Goal: Obtain resource: Download file/media

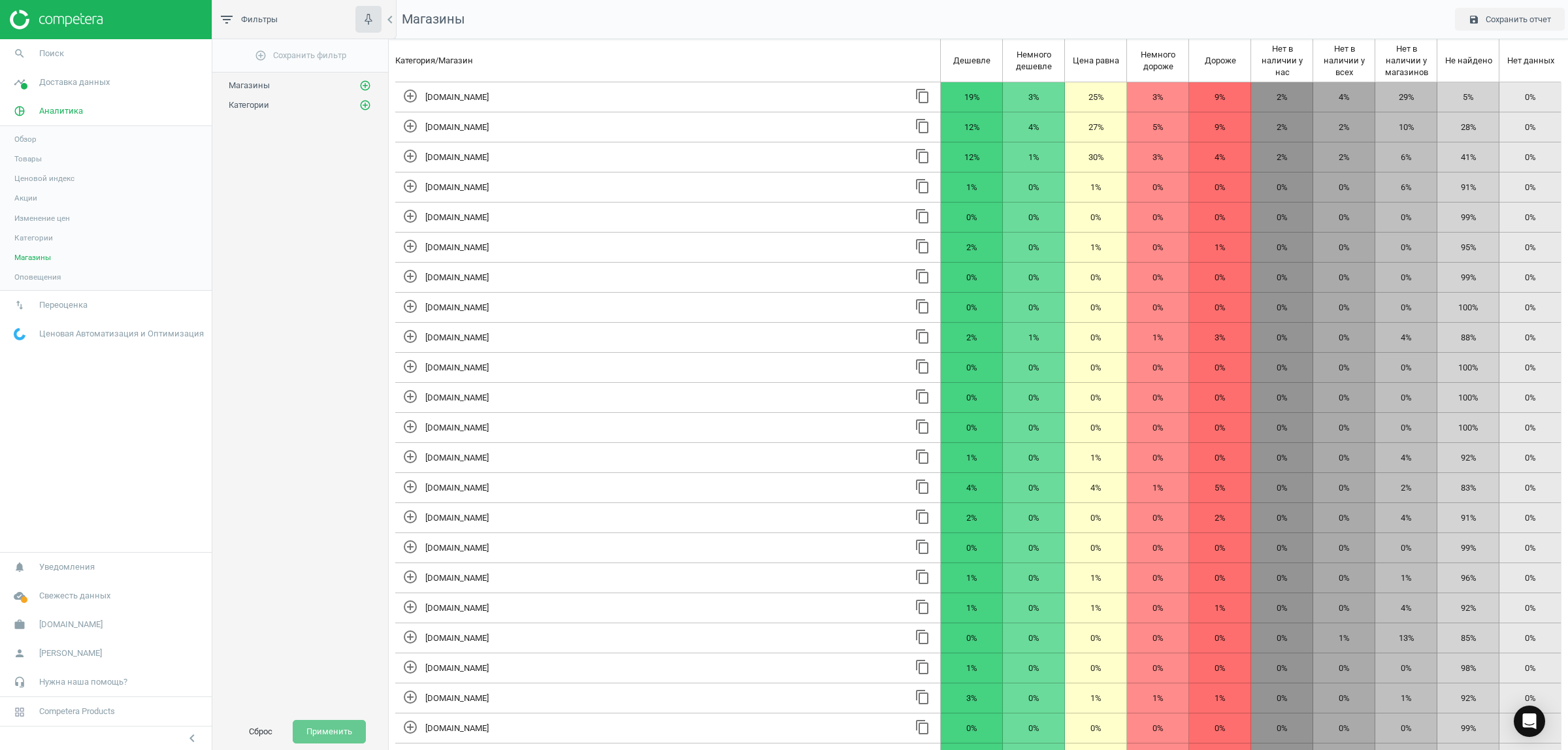
click at [24, 158] on span "Товары" at bounding box center [28, 158] width 27 height 10
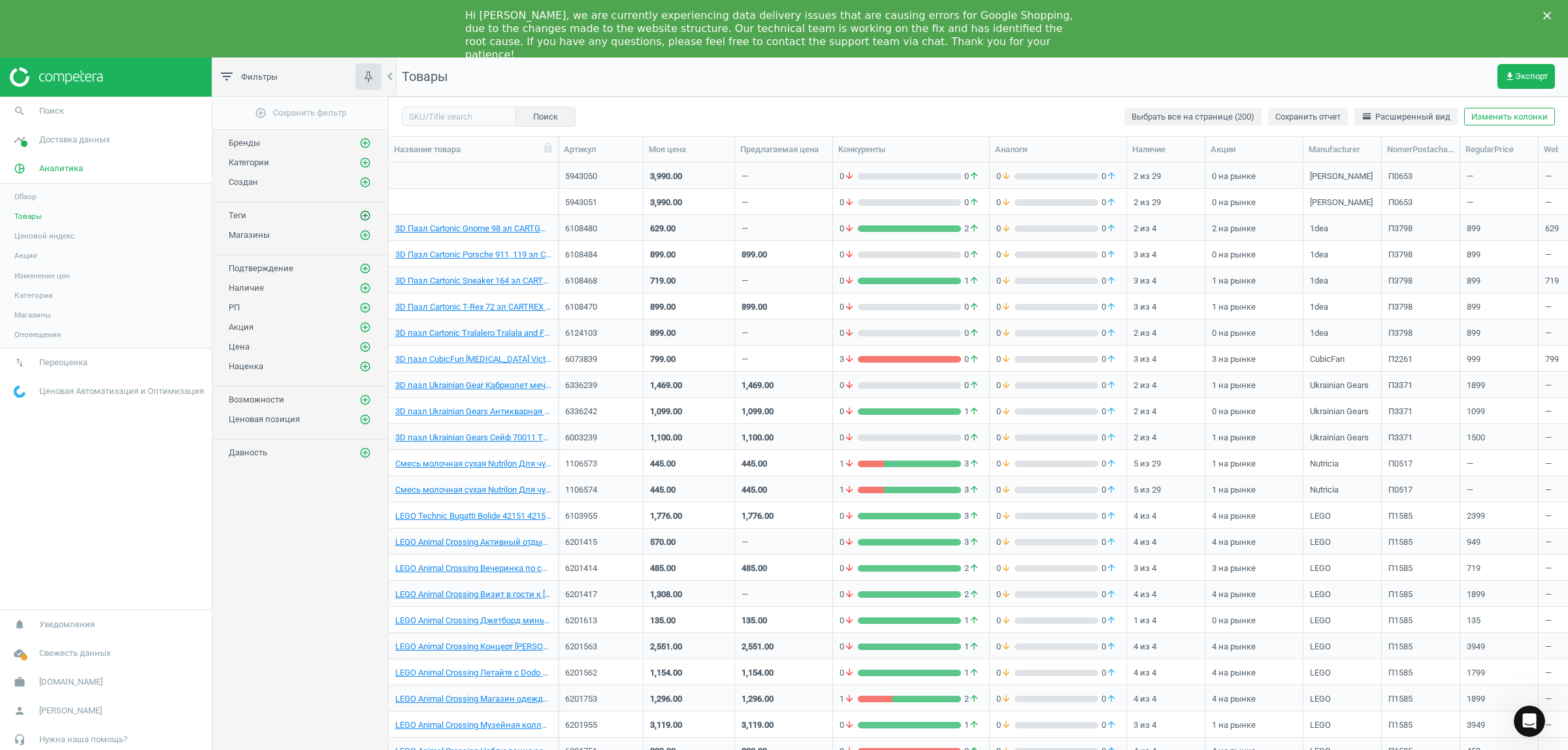
click at [360, 220] on icon "add_circle_outline" at bounding box center [365, 215] width 12 height 12
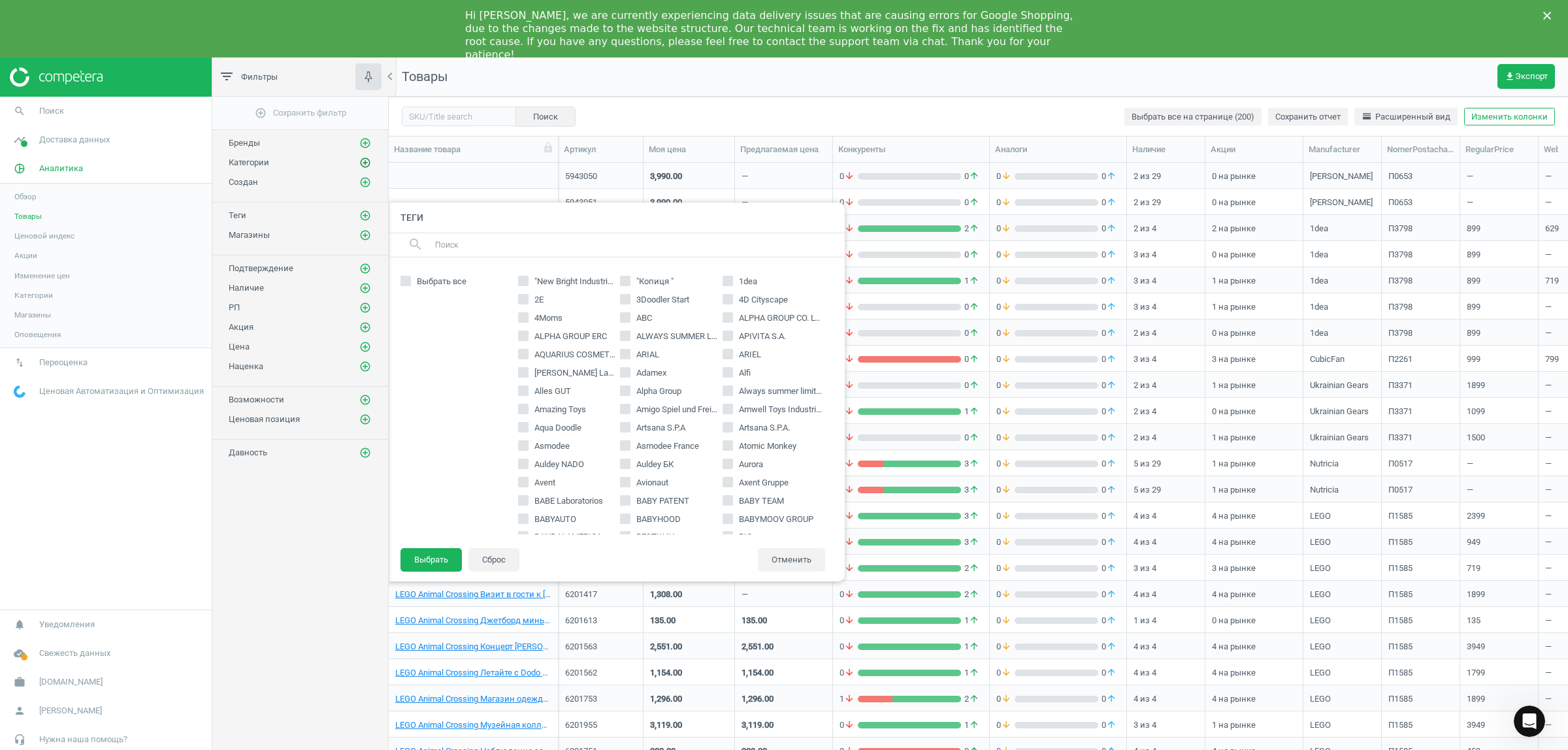
click at [367, 164] on icon "add_circle_outline" at bounding box center [365, 162] width 12 height 12
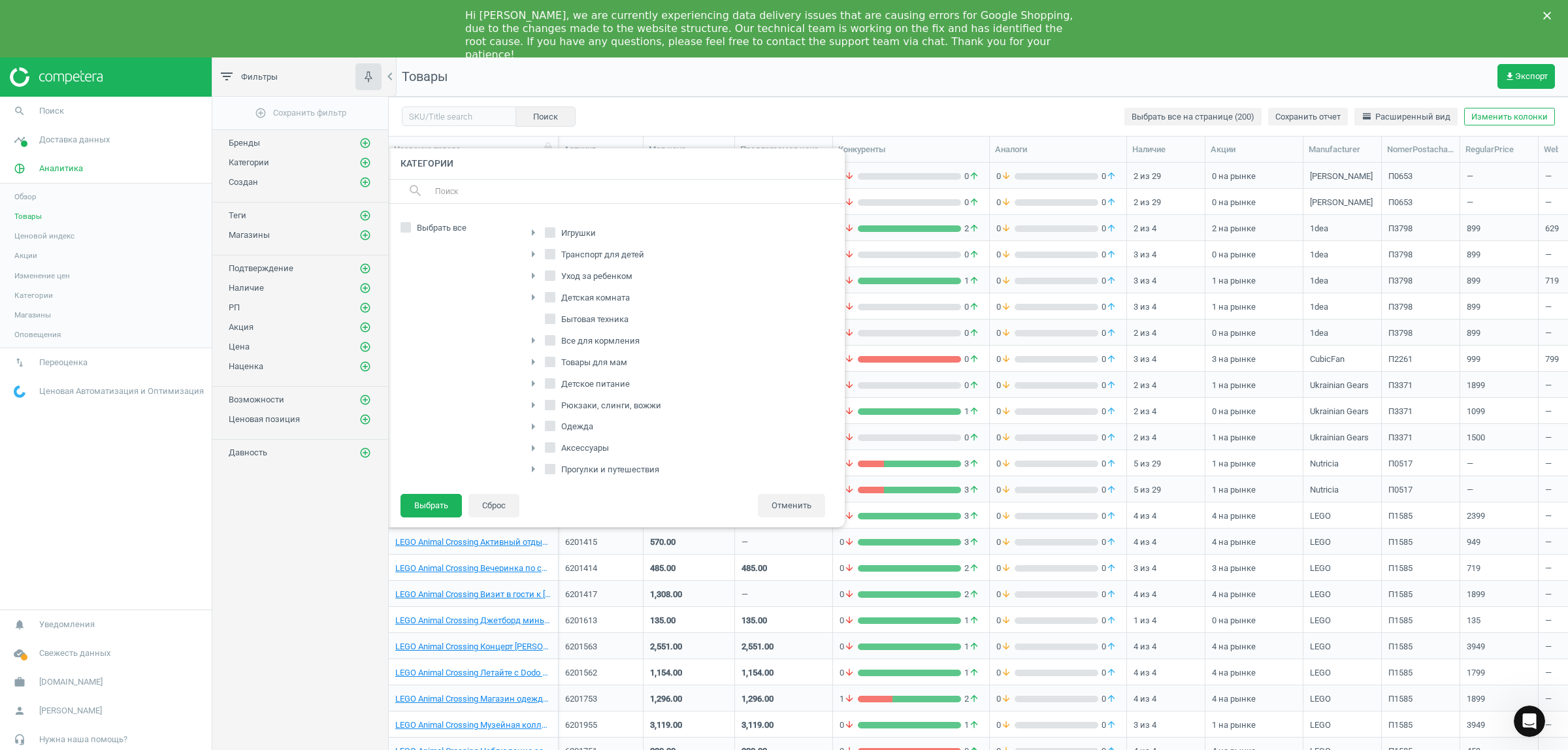
click at [547, 386] on input "Детское питание" at bounding box center [550, 383] width 8 height 8
checkbox input "true"
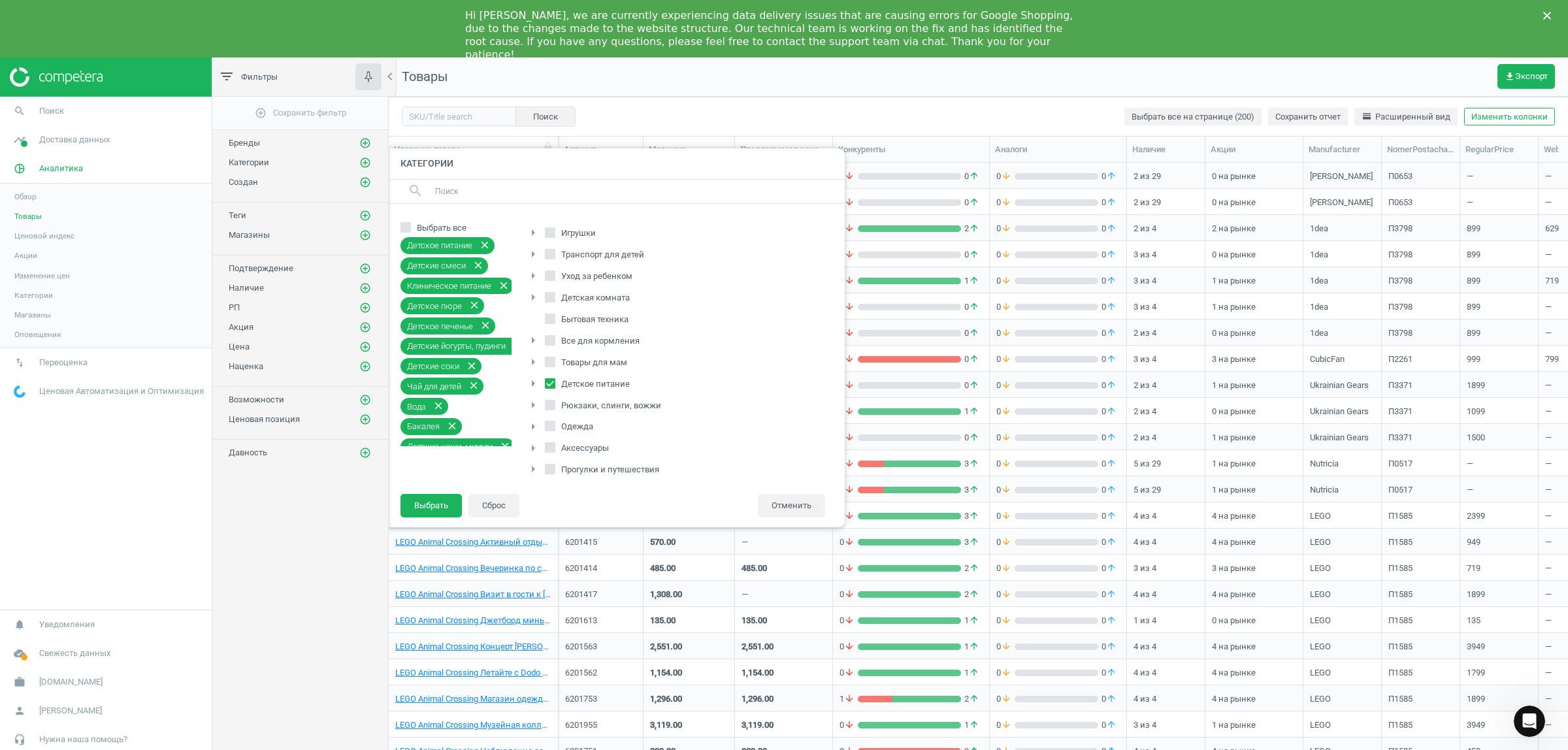
scroll to position [206, 0]
click at [432, 510] on button "Выбрать" at bounding box center [431, 505] width 61 height 23
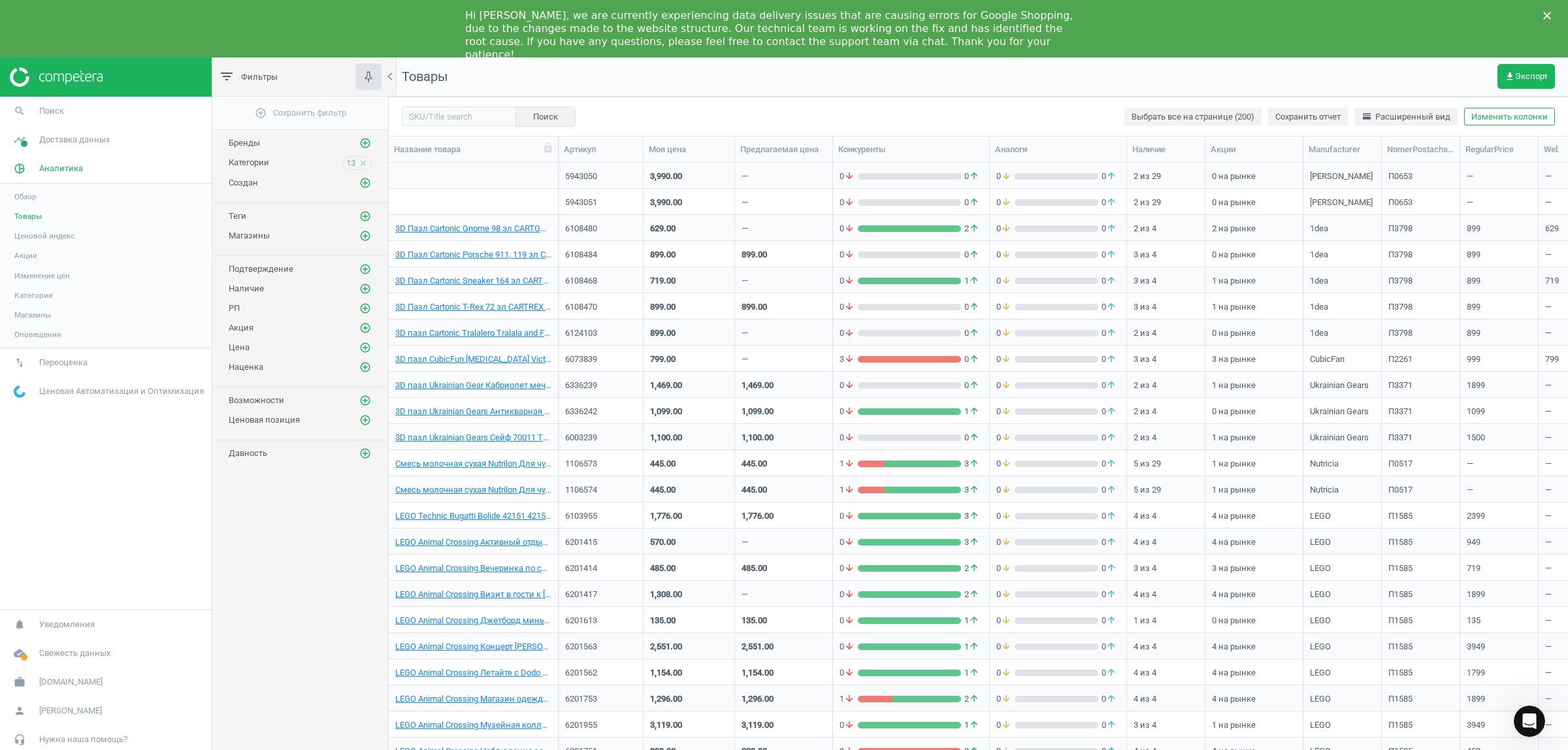
click at [1546, 10] on div "Hi [PERSON_NAME], we are currently experiencing data delivery issues that are c…" at bounding box center [784, 35] width 1568 height 60
click at [1546, 15] on polygon "Close" at bounding box center [1546, 15] width 8 height 8
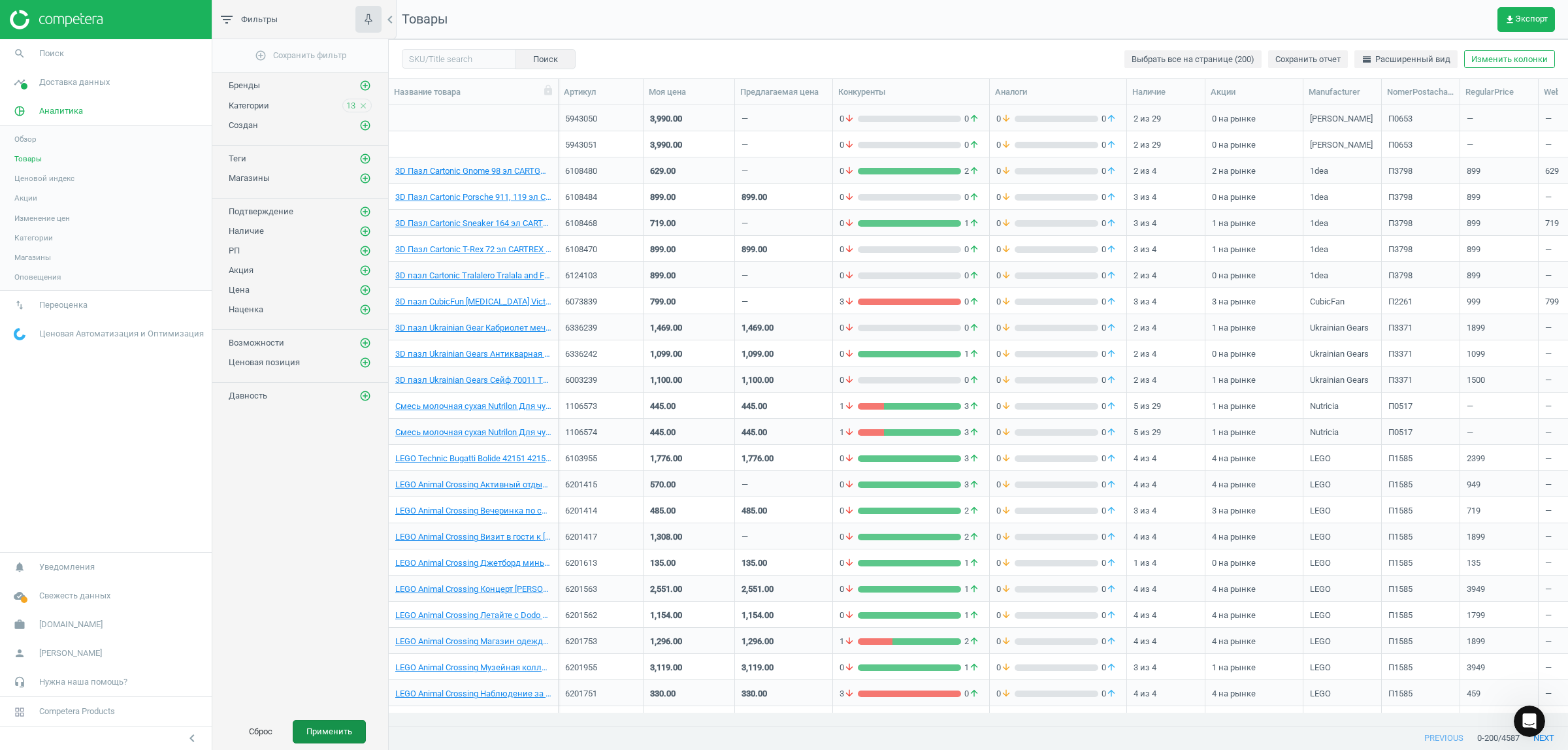
click at [326, 733] on button "Применить" at bounding box center [329, 732] width 73 height 23
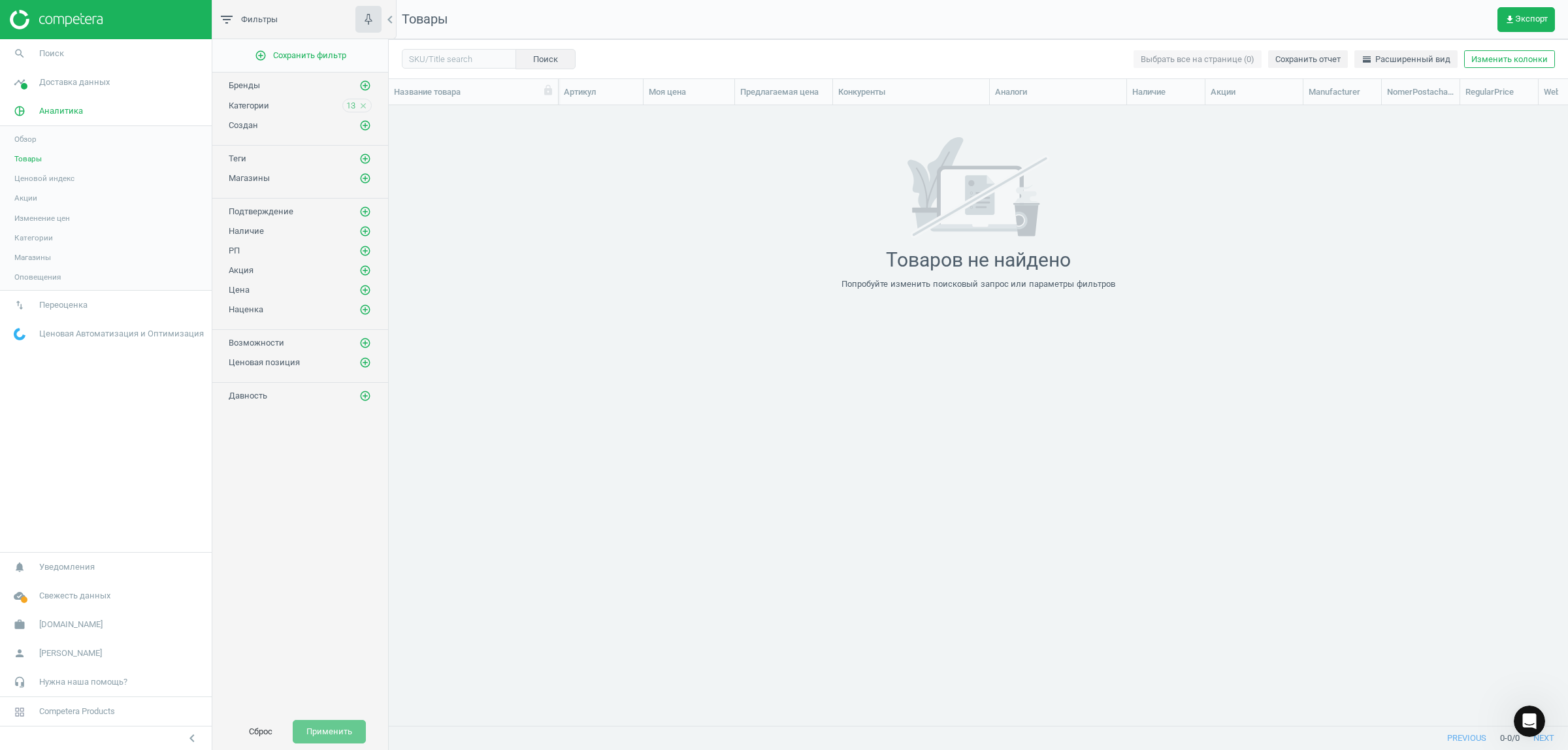
click at [363, 108] on icon "close" at bounding box center [362, 105] width 9 height 9
click at [281, 103] on div "Категории add_circle_outline" at bounding box center [300, 104] width 143 height 13
click at [366, 106] on icon "add_circle_outline" at bounding box center [365, 104] width 12 height 12
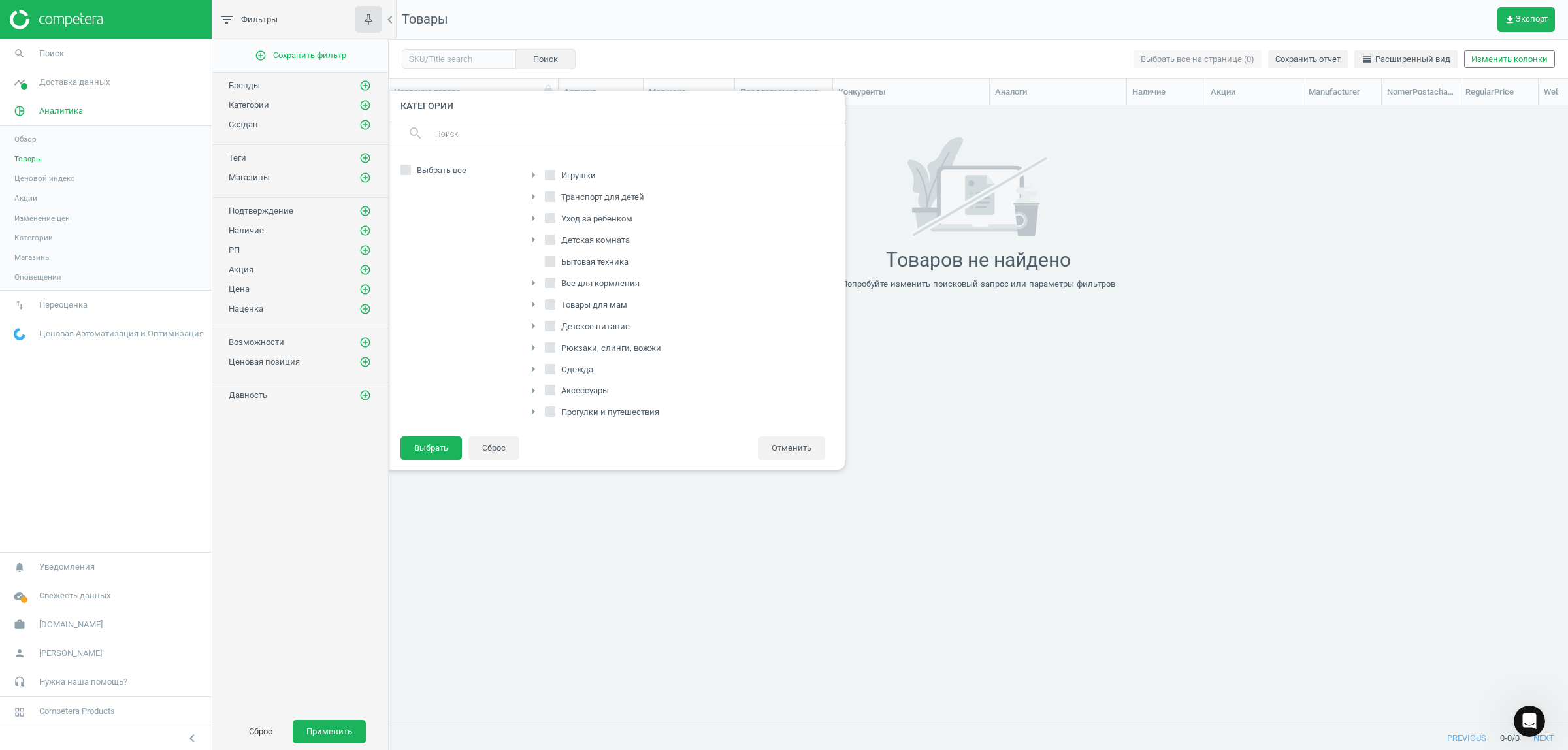
scroll to position [206, 0]
click at [571, 338] on span "Питание" at bounding box center [578, 341] width 40 height 12
click at [554, 338] on input "Питание" at bounding box center [550, 341] width 8 height 8
checkbox input "true"
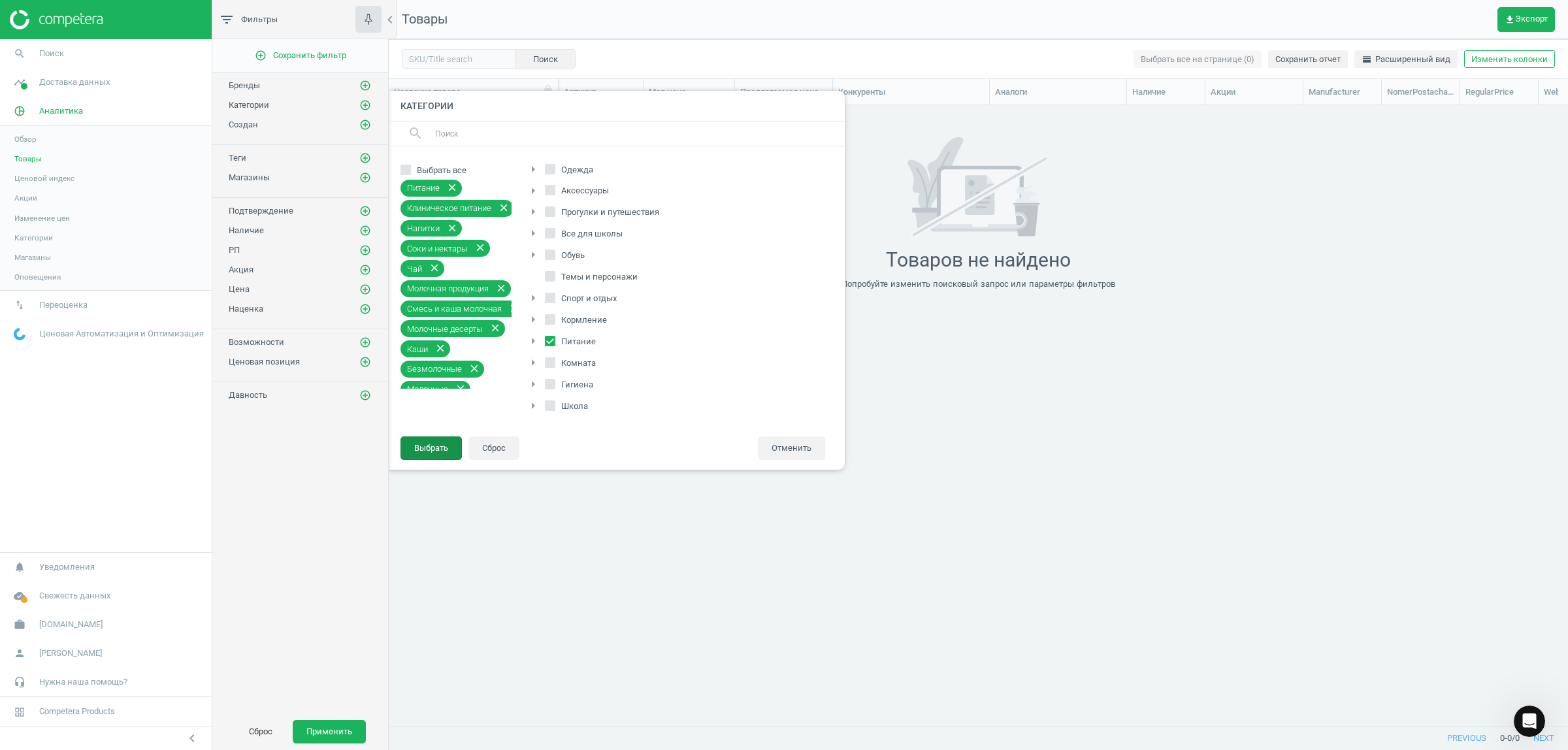
click at [442, 444] on button "Выбрать" at bounding box center [431, 448] width 61 height 23
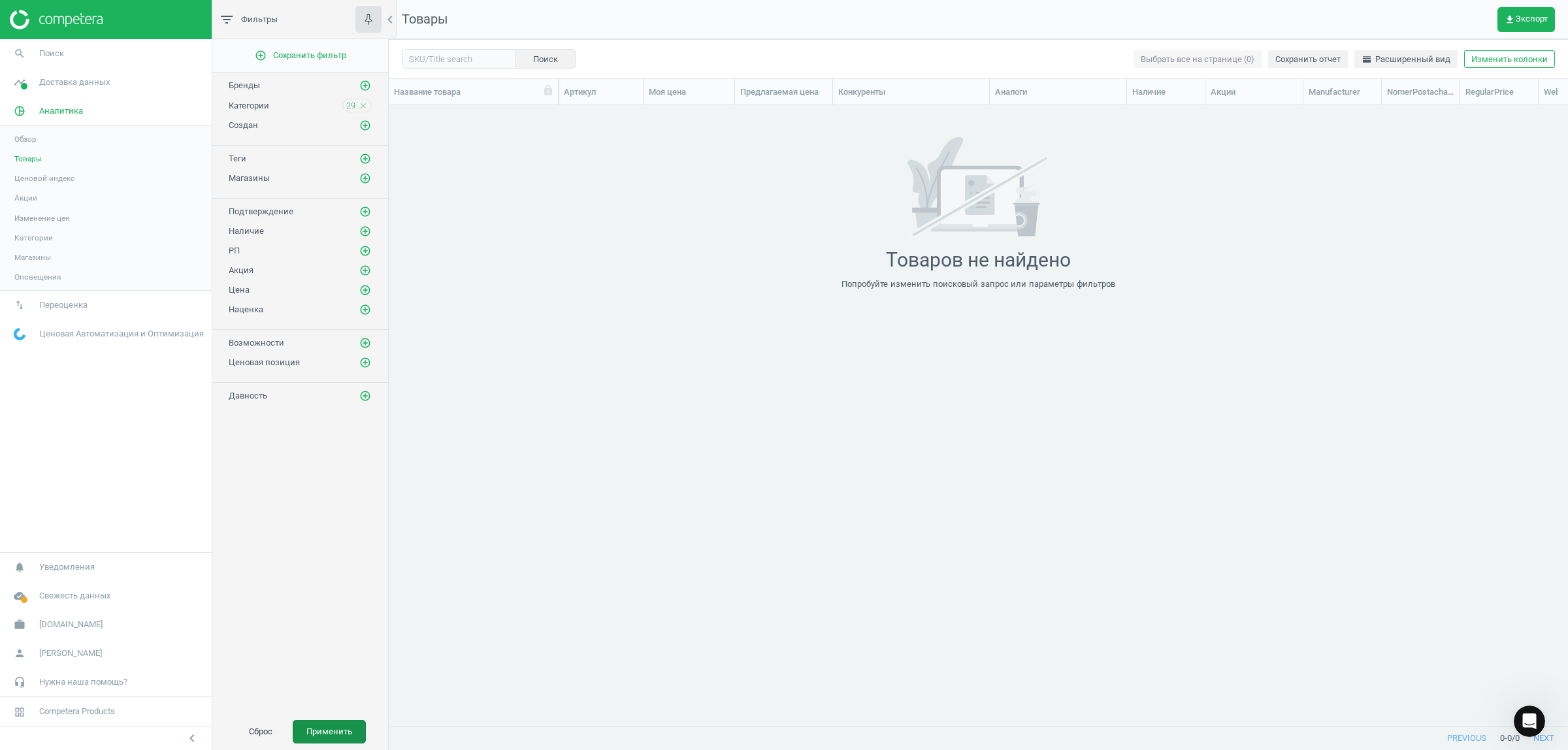
click at [317, 735] on button "Применить" at bounding box center [329, 732] width 73 height 23
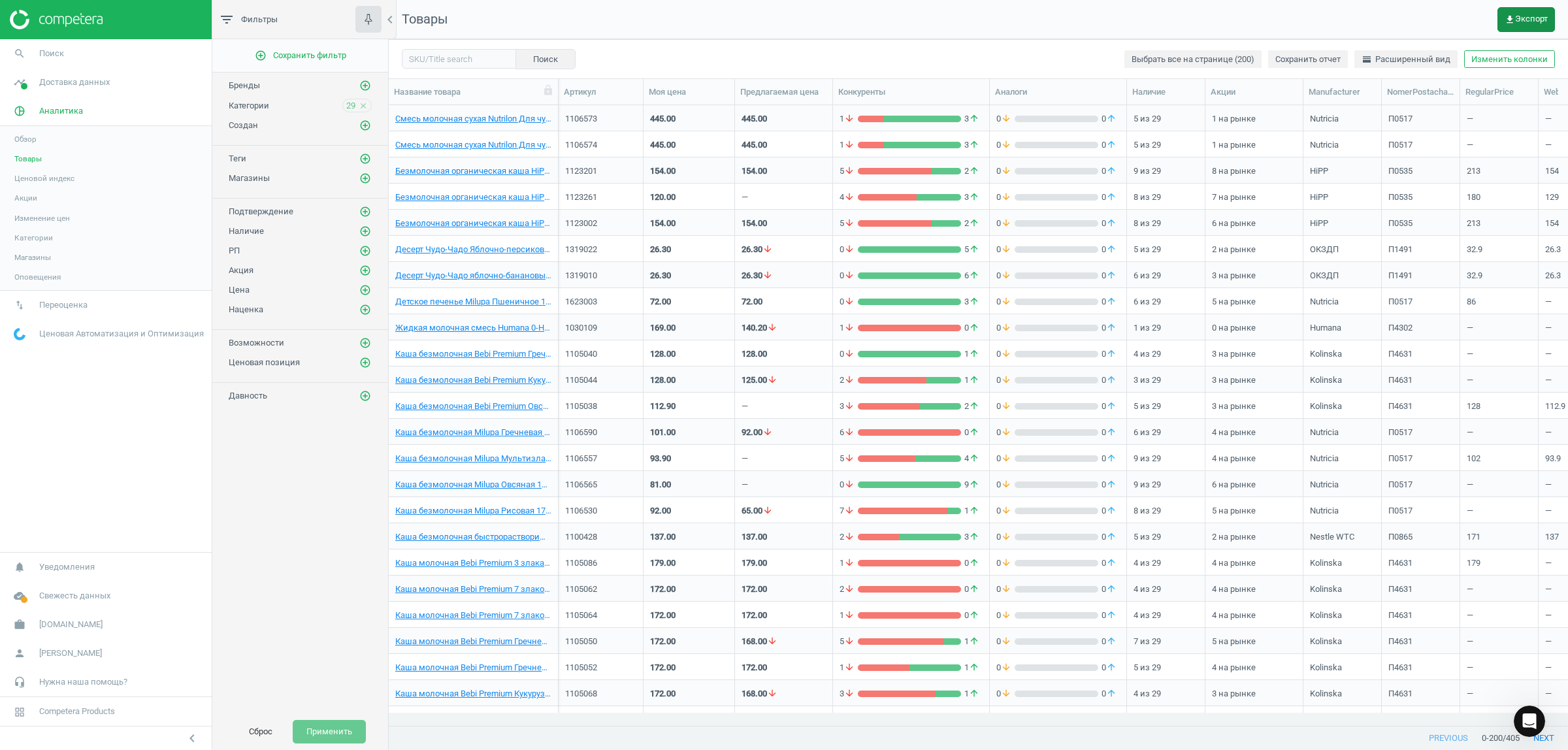
click at [1517, 24] on button "get_app Экспорт" at bounding box center [1526, 20] width 57 height 25
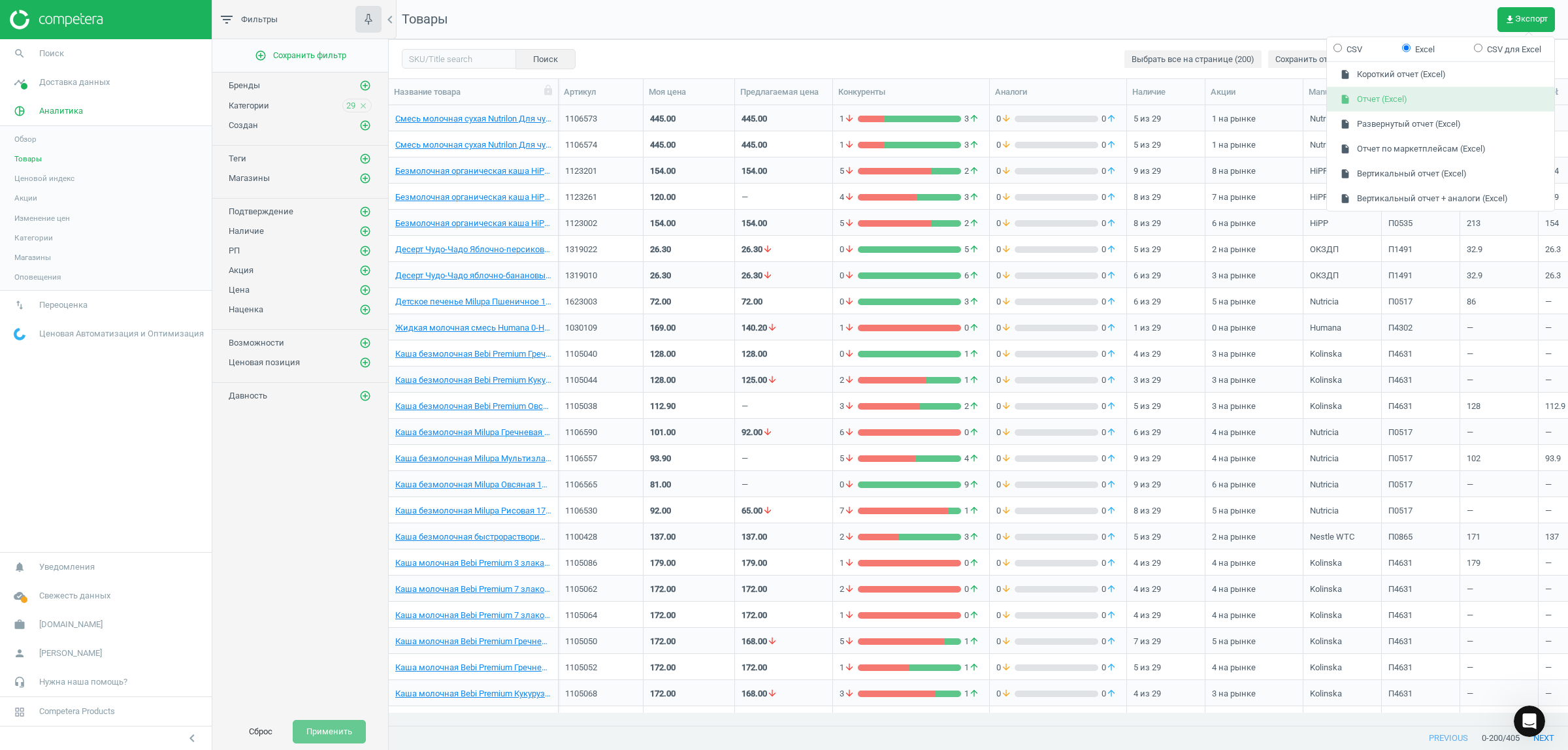
click at [1408, 99] on button "insert_drive_file Отчет (Excel)" at bounding box center [1440, 99] width 227 height 25
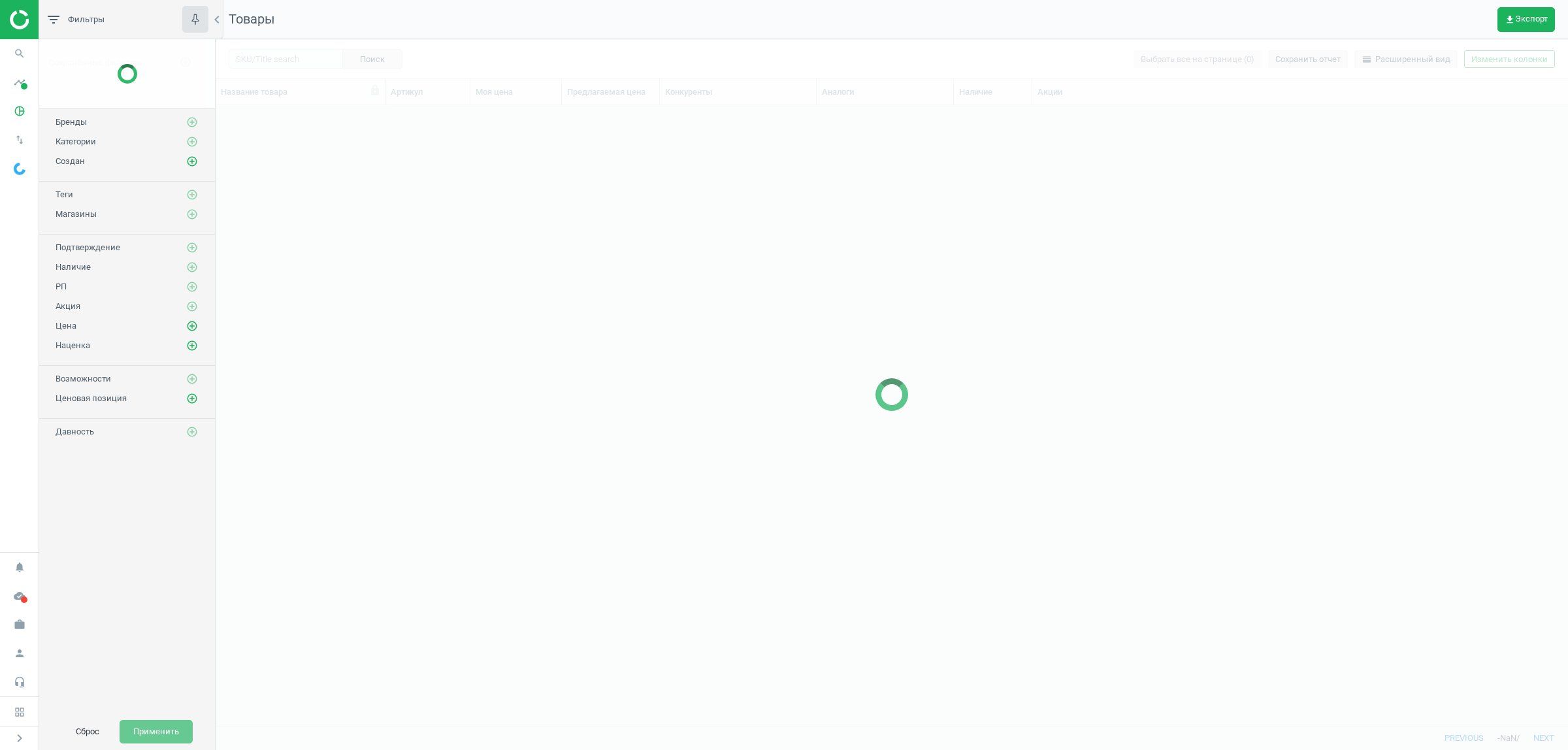
scroll to position [595, 1340]
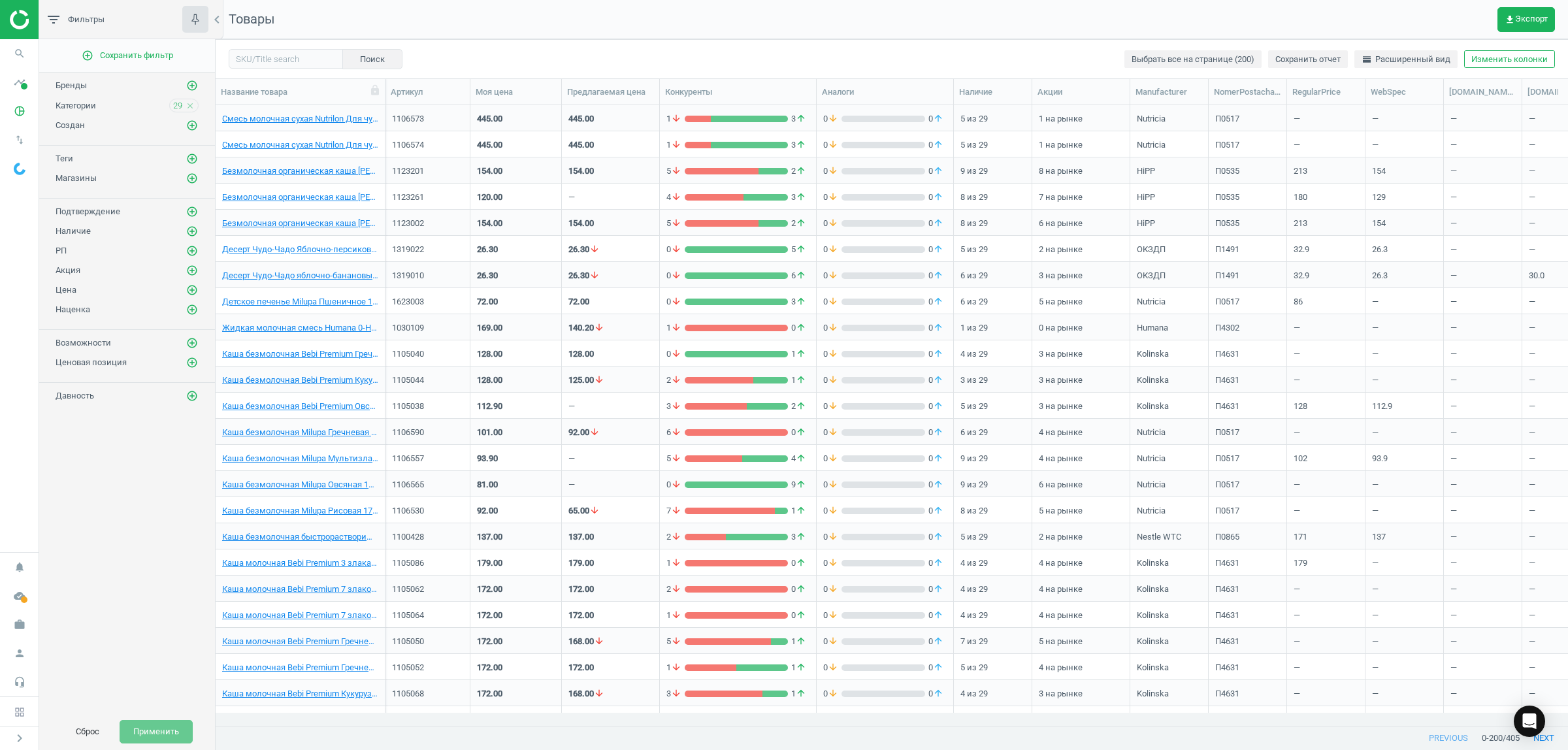
click at [27, 12] on img at bounding box center [56, 19] width 93 height 20
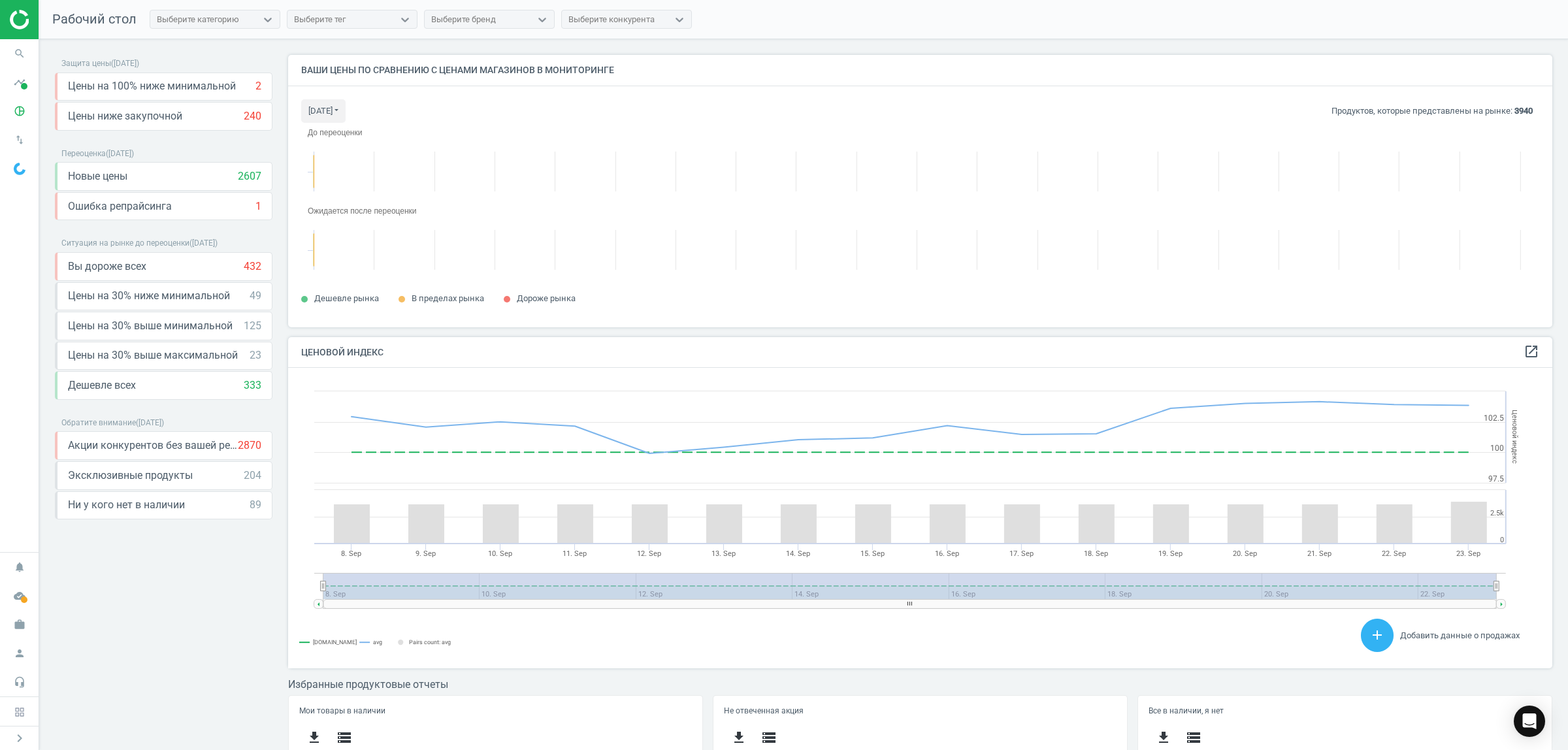
scroll to position [326, 1277]
